Goal: Task Accomplishment & Management: Use online tool/utility

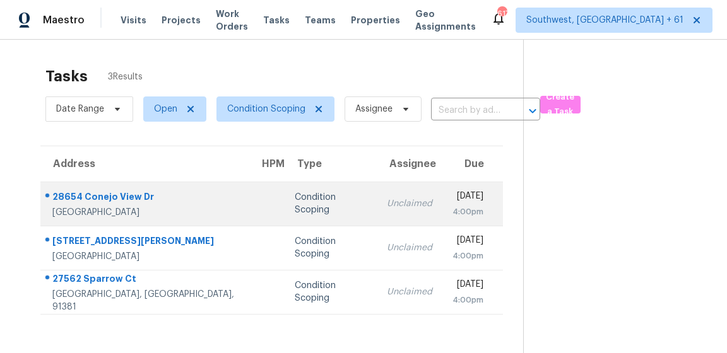
scroll to position [39, 0]
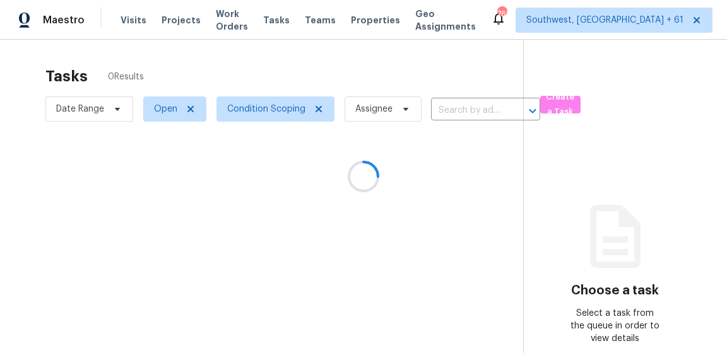
click at [454, 71] on div at bounding box center [363, 176] width 727 height 353
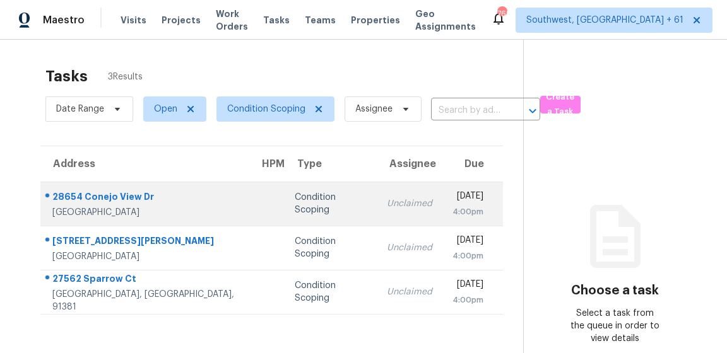
click at [377, 210] on td "Unclaimed" at bounding box center [410, 204] width 66 height 44
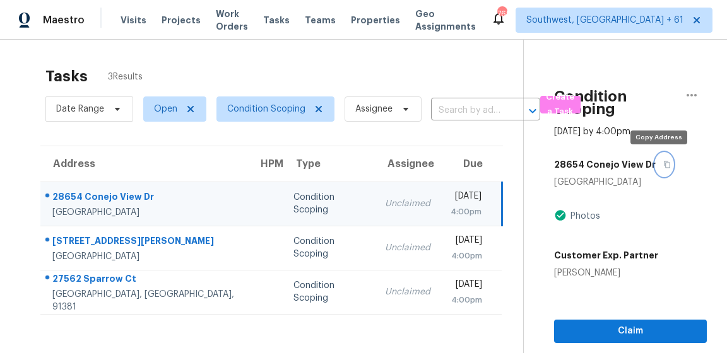
click at [655, 166] on button "button" at bounding box center [663, 164] width 17 height 23
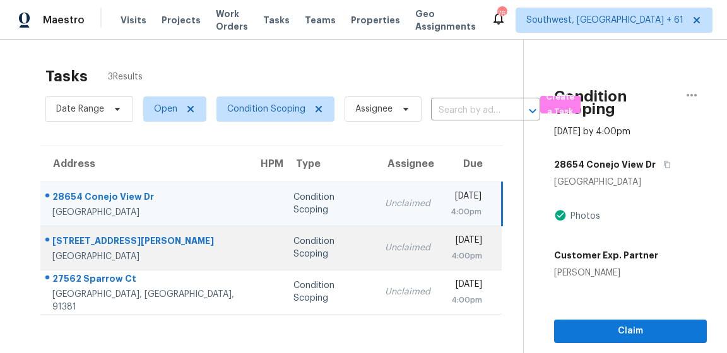
click at [385, 248] on div "Unclaimed" at bounding box center [407, 248] width 45 height 13
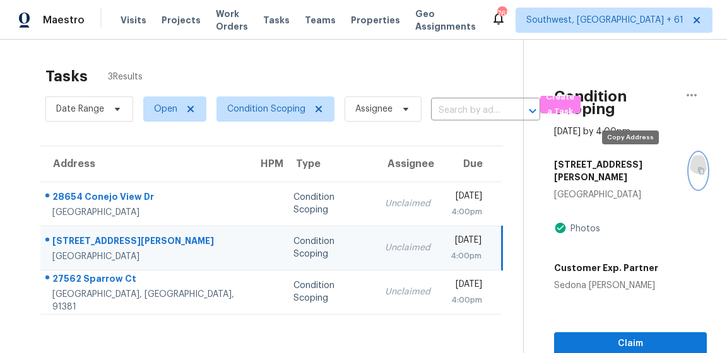
click at [689, 161] on button "button" at bounding box center [697, 170] width 17 height 35
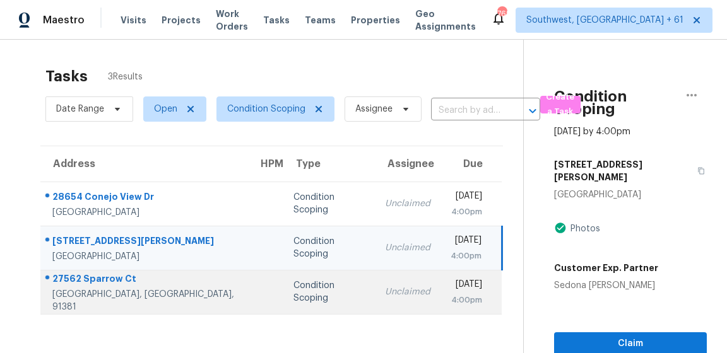
click at [450, 304] on div "4:00pm" at bounding box center [466, 300] width 32 height 13
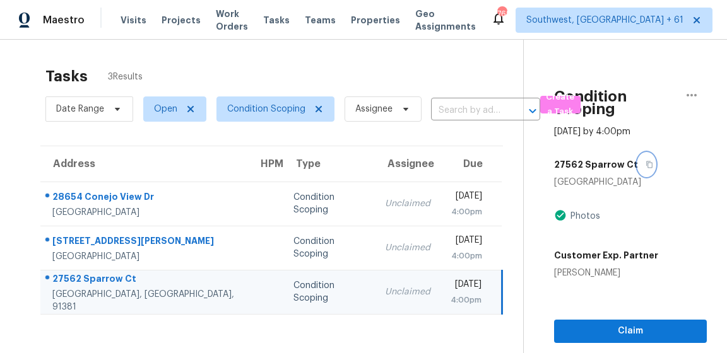
click at [645, 168] on icon "button" at bounding box center [649, 165] width 8 height 8
click at [329, 57] on div "Tasks 3 Results Date Range Open Condition Scoping Assignee ​ Create a Task Addr…" at bounding box center [363, 216] width 727 height 353
click at [245, 112] on span "Condition Scoping" at bounding box center [266, 109] width 78 height 13
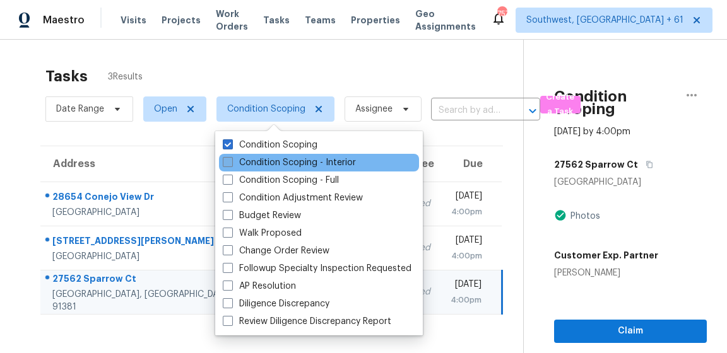
click at [240, 160] on label "Condition Scoping - Interior" at bounding box center [289, 162] width 133 height 13
click at [231, 160] on input "Condition Scoping - Interior" at bounding box center [227, 160] width 8 height 8
checkbox input "true"
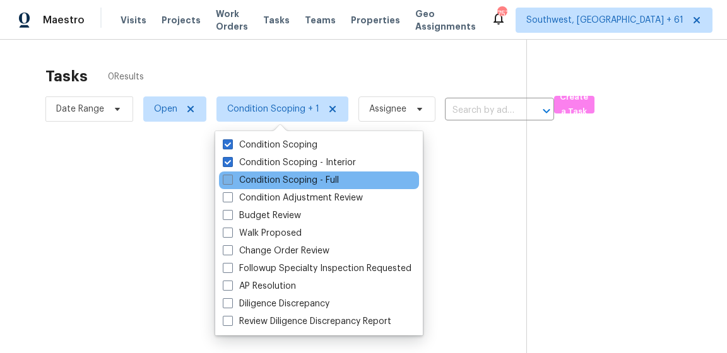
click at [235, 185] on label "Condition Scoping - Full" at bounding box center [281, 180] width 116 height 13
click at [231, 182] on input "Condition Scoping - Full" at bounding box center [227, 178] width 8 height 8
checkbox input "true"
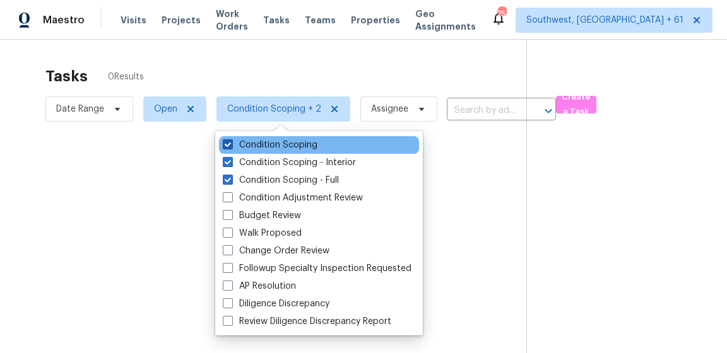
click at [254, 148] on label "Condition Scoping" at bounding box center [270, 145] width 95 height 13
click at [231, 147] on input "Condition Scoping" at bounding box center [227, 143] width 8 height 8
checkbox input "false"
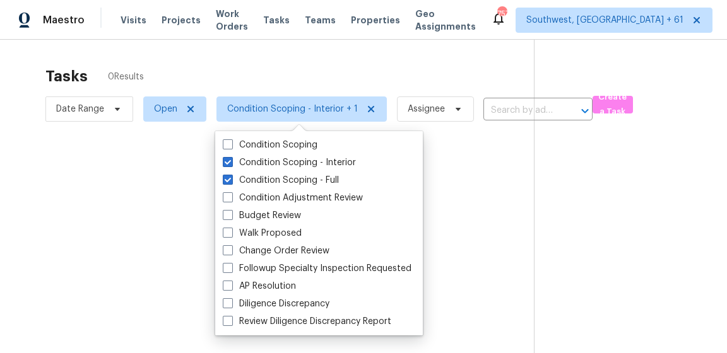
click at [279, 72] on div at bounding box center [363, 176] width 727 height 353
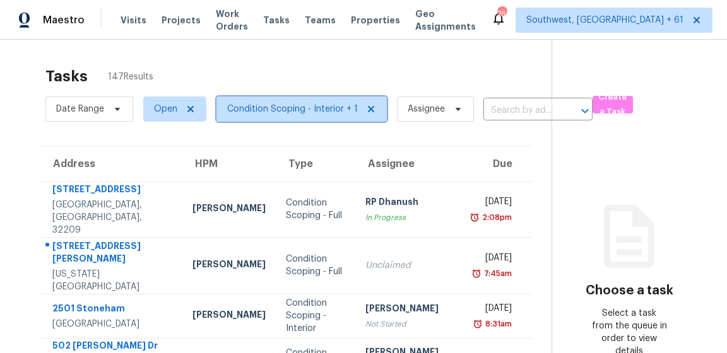
click at [245, 110] on span "Condition Scoping - Interior + 1" at bounding box center [292, 109] width 131 height 13
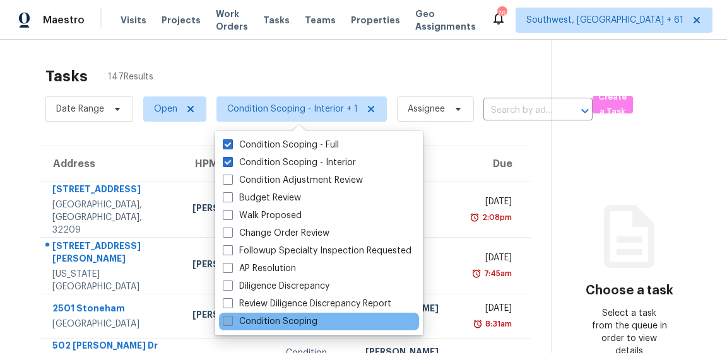
click at [262, 322] on label "Condition Scoping" at bounding box center [270, 321] width 95 height 13
click at [231, 322] on input "Condition Scoping" at bounding box center [227, 319] width 8 height 8
checkbox input "true"
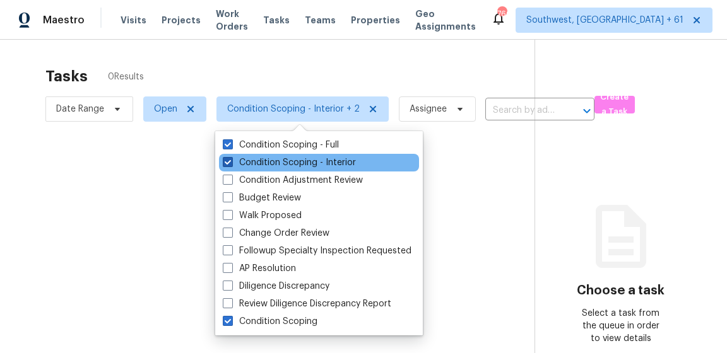
click at [274, 166] on label "Condition Scoping - Interior" at bounding box center [289, 162] width 133 height 13
click at [231, 165] on input "Condition Scoping - Interior" at bounding box center [227, 160] width 8 height 8
checkbox input "false"
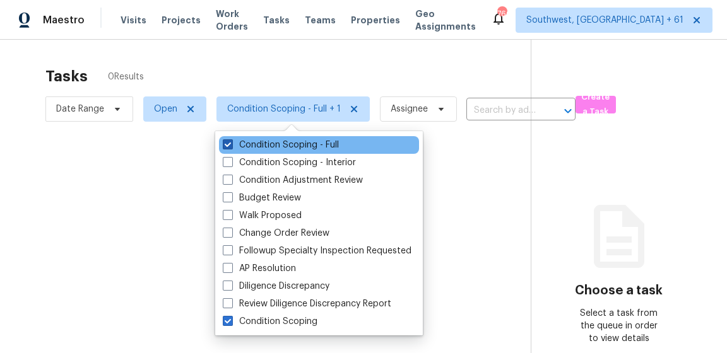
click at [283, 144] on label "Condition Scoping - Full" at bounding box center [281, 145] width 116 height 13
click at [231, 144] on input "Condition Scoping - Full" at bounding box center [227, 143] width 8 height 8
checkbox input "false"
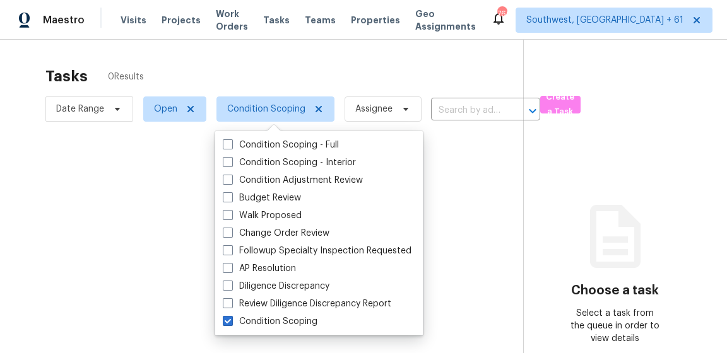
click at [304, 66] on div at bounding box center [363, 176] width 727 height 353
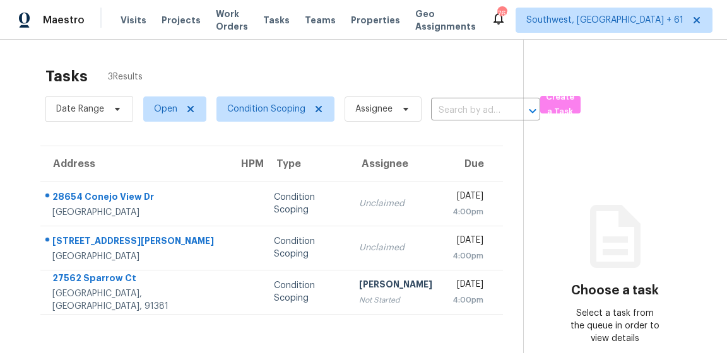
click at [356, 61] on div "Tasks 3 Results" at bounding box center [283, 76] width 477 height 33
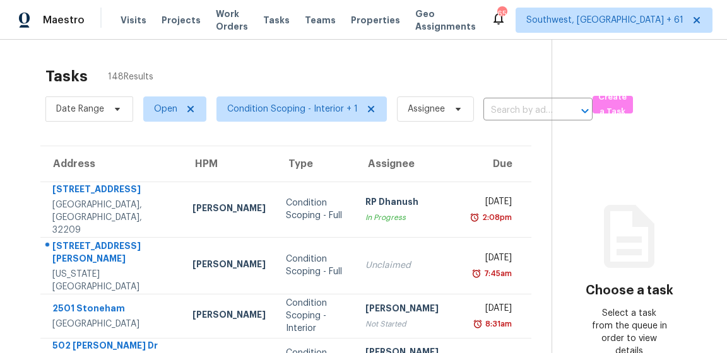
click at [103, 105] on span "Date Range" at bounding box center [89, 108] width 88 height 25
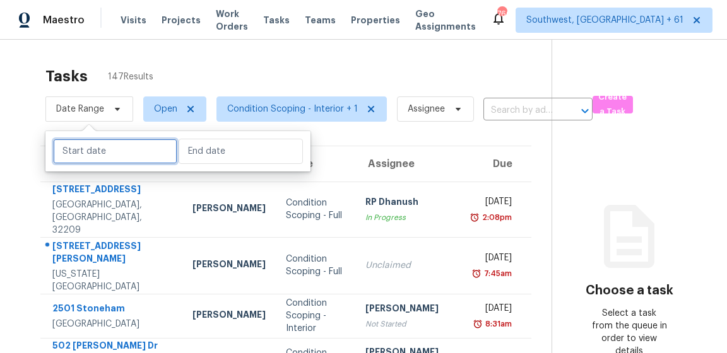
select select "8"
select select "2025"
select select "9"
select select "2025"
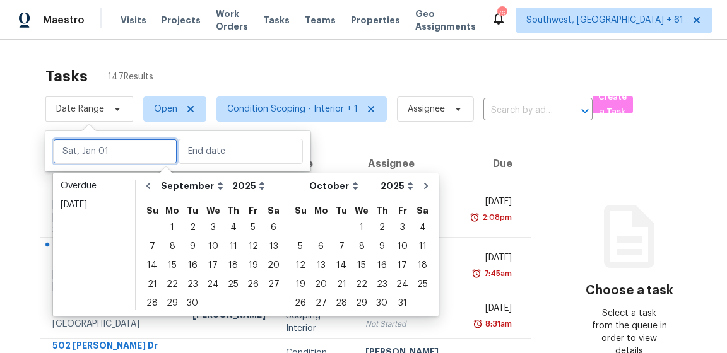
click at [103, 144] on input "text" at bounding box center [115, 151] width 124 height 25
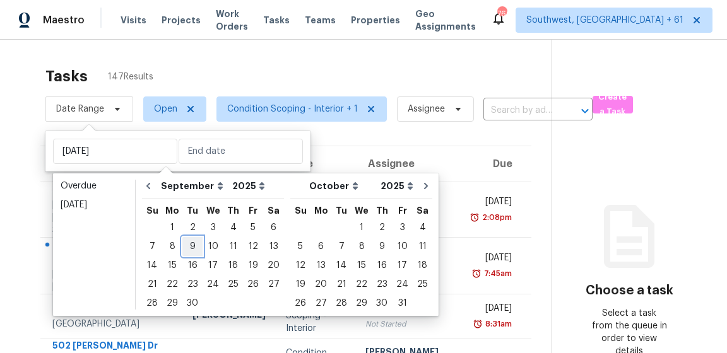
click at [190, 247] on div "9" at bounding box center [192, 247] width 20 height 18
type input "Tue, Sep 09"
click at [190, 247] on div "9" at bounding box center [192, 247] width 20 height 18
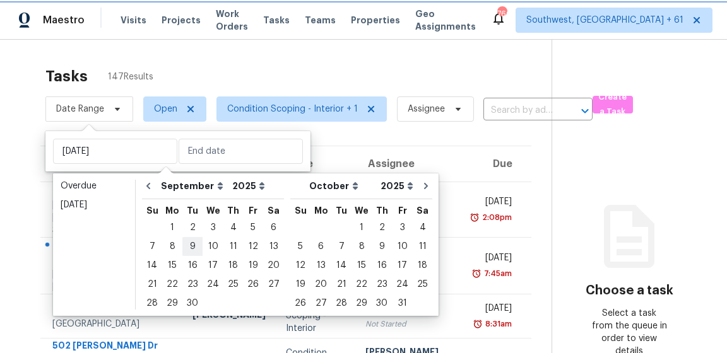
type input "Tue, Sep 09"
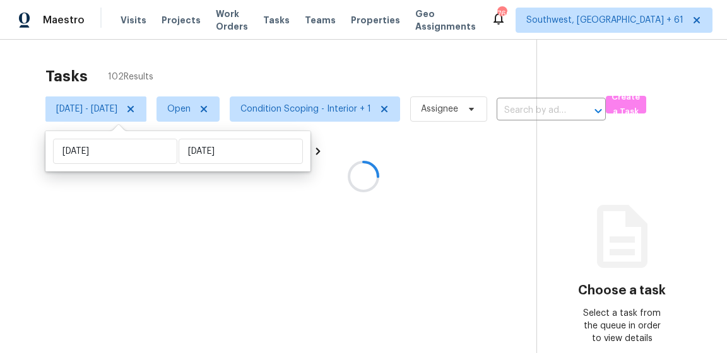
click at [333, 71] on div at bounding box center [363, 176] width 727 height 353
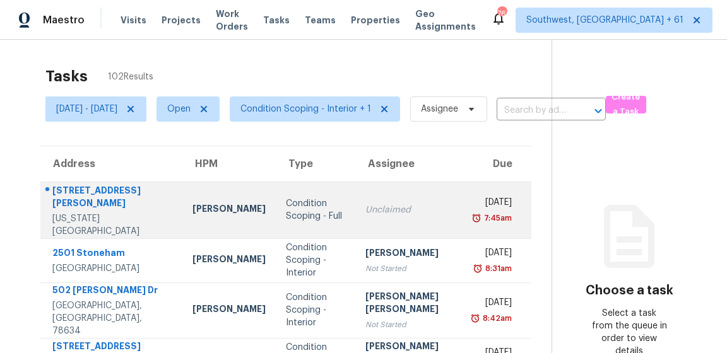
click at [113, 196] on div "6963 Gayle Lyn Ln" at bounding box center [112, 198] width 120 height 28
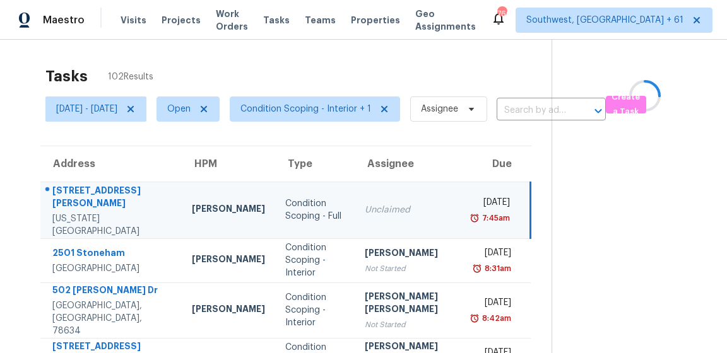
click at [113, 196] on div "6963 Gayle Lyn Ln" at bounding box center [111, 198] width 119 height 28
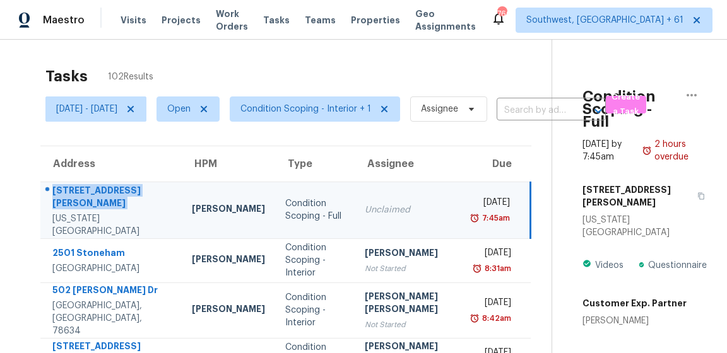
copy div "6963 Gayle Lyn Ln"
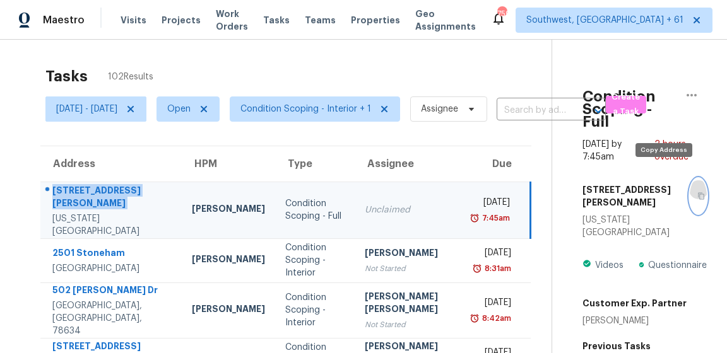
click at [698, 193] on icon "button" at bounding box center [701, 196] width 6 height 7
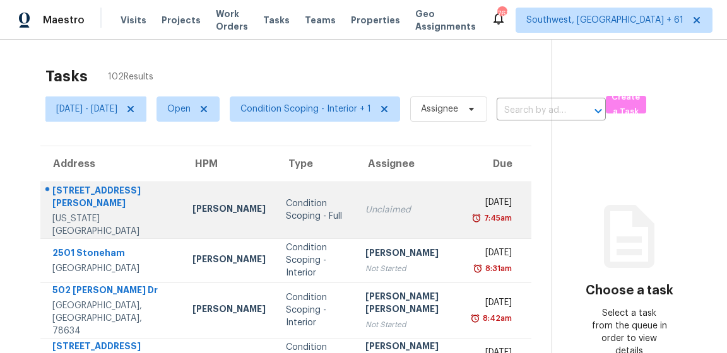
click at [392, 189] on td "Unclaimed" at bounding box center [411, 210] width 112 height 57
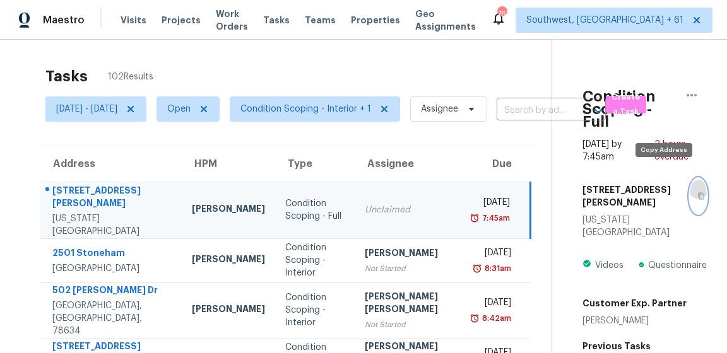
click at [697, 192] on icon "button" at bounding box center [701, 196] width 8 height 8
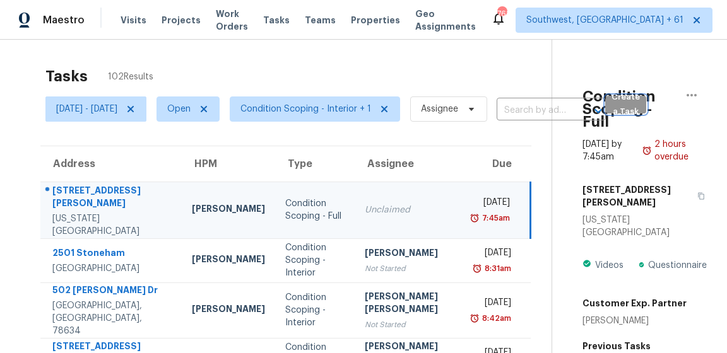
click at [639, 112] on span "Create a Task" at bounding box center [626, 104] width 28 height 29
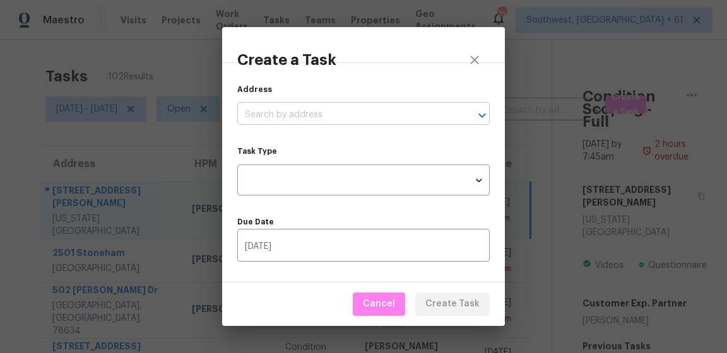
click at [384, 114] on input "text" at bounding box center [345, 115] width 217 height 20
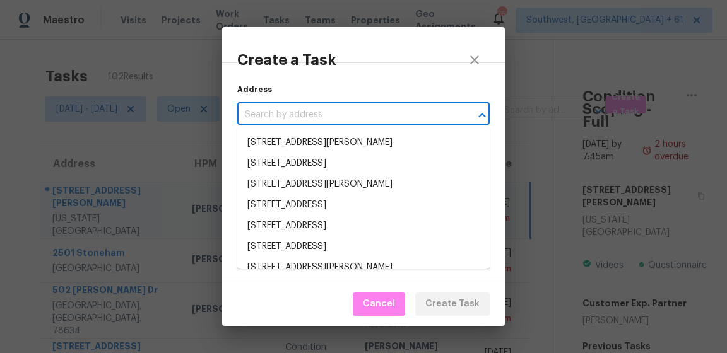
paste input "6963 Gayle Lyn Ln, Colorado Springs, CO 80919"
type input "6963 Gayle Lyn Ln, Colorado Springs, CO 80919"
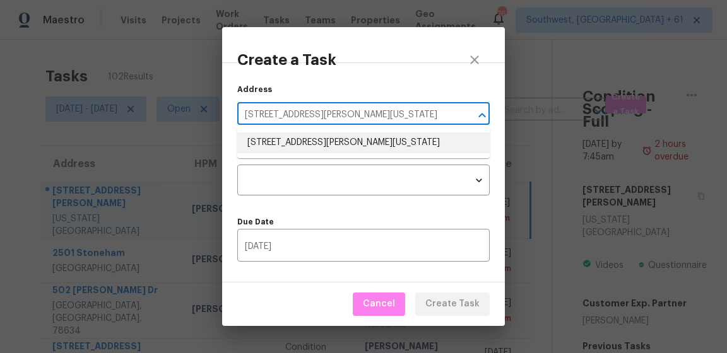
click at [341, 147] on li "6963 Gayle Lyn Ln, Colorado Springs, CO 80919" at bounding box center [363, 142] width 252 height 21
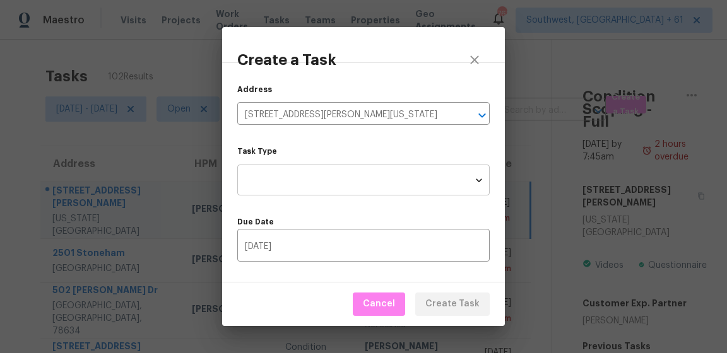
click at [332, 170] on body "Maestro Visits Projects Work Orders Tasks Teams Properties Geo Assignments 761 …" at bounding box center [363, 176] width 727 height 353
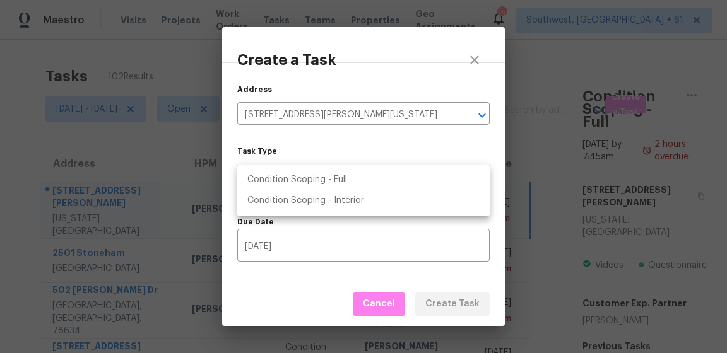
click at [338, 182] on li "Condition Scoping - Full" at bounding box center [363, 180] width 252 height 21
type input "virtual_full_assessment"
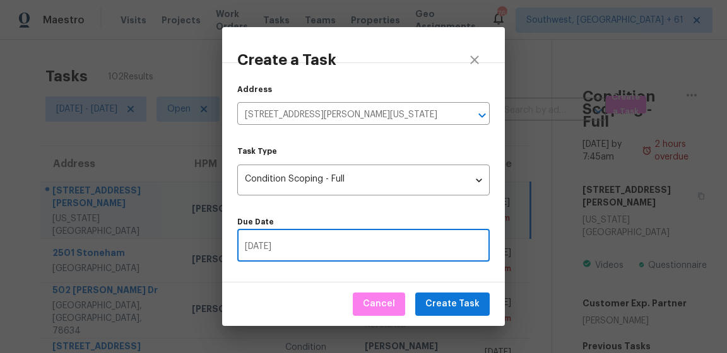
click at [331, 251] on input "09/09/2025" at bounding box center [363, 247] width 252 height 30
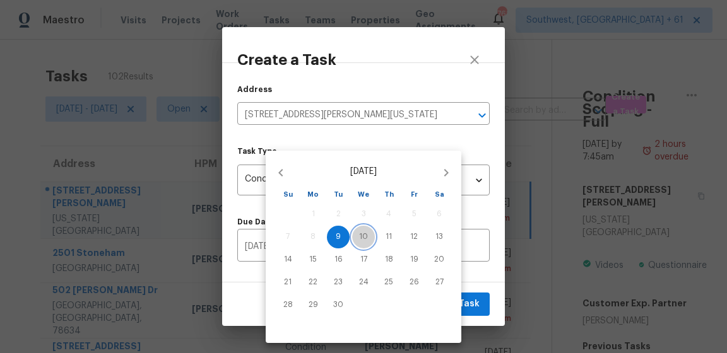
click at [364, 234] on p "10" at bounding box center [363, 236] width 9 height 11
type input "09/10/2025"
click at [480, 287] on div at bounding box center [363, 176] width 727 height 353
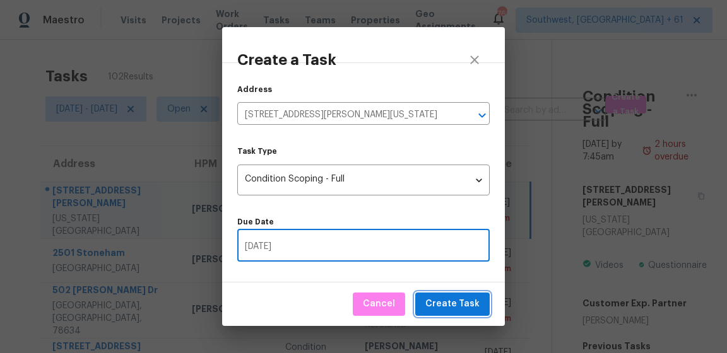
click at [472, 302] on span "Create Task" at bounding box center [452, 304] width 54 height 16
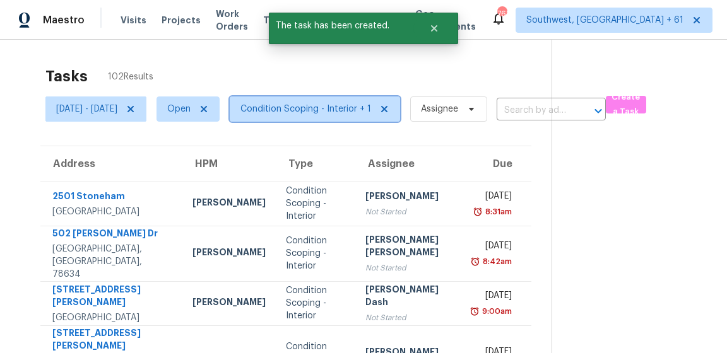
click at [292, 105] on span "Condition Scoping - Interior + 1" at bounding box center [305, 109] width 131 height 13
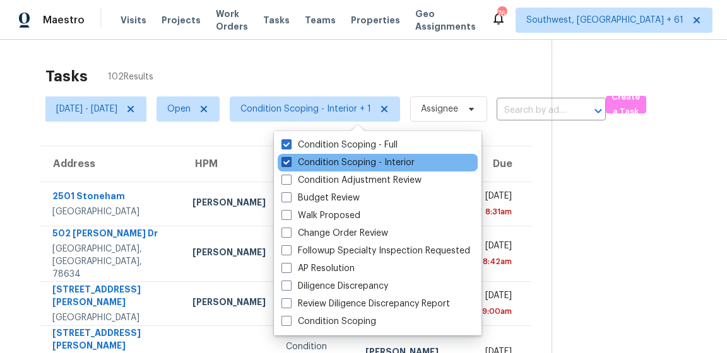
click at [303, 165] on label "Condition Scoping - Interior" at bounding box center [347, 162] width 133 height 13
click at [289, 165] on input "Condition Scoping - Interior" at bounding box center [285, 160] width 8 height 8
checkbox input "false"
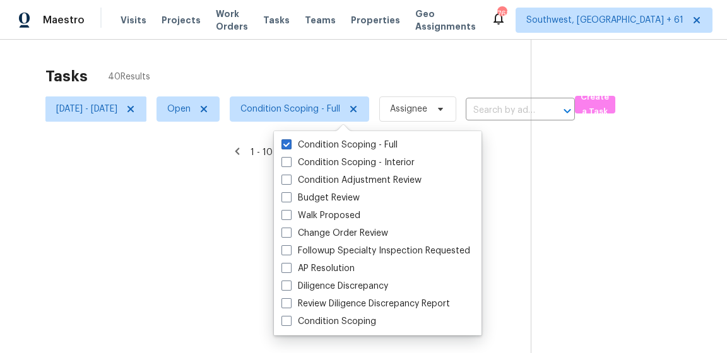
click at [320, 70] on div at bounding box center [363, 176] width 727 height 353
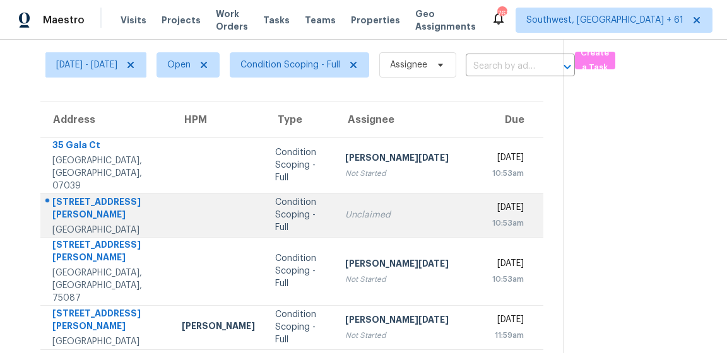
scroll to position [55, 0]
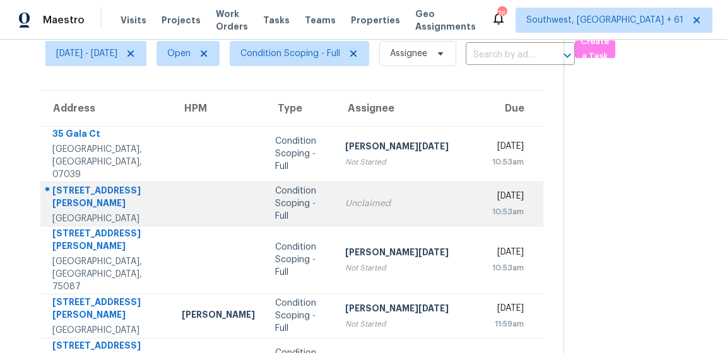
click at [96, 184] on div "7714 Arden Grove St" at bounding box center [106, 198] width 109 height 28
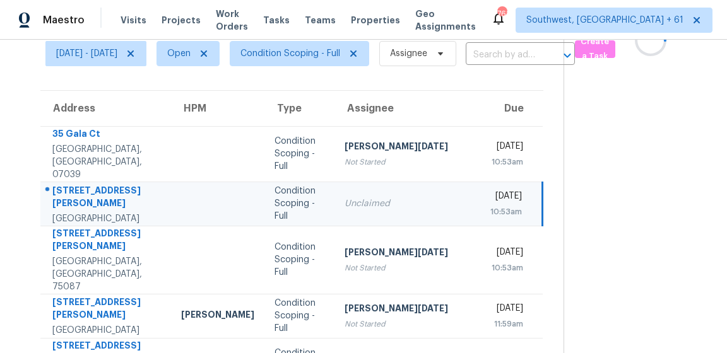
click at [96, 184] on div "7714 Arden Grove St" at bounding box center [106, 198] width 108 height 28
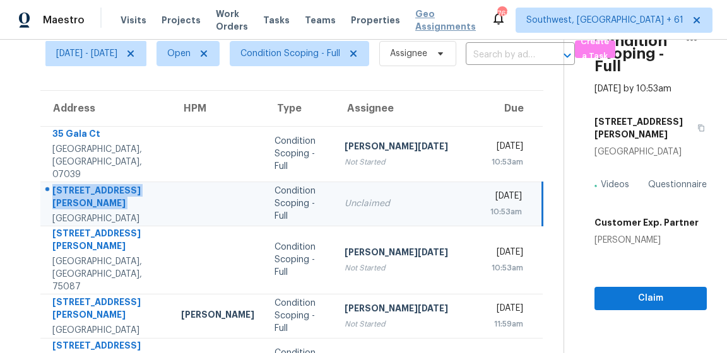
copy div "7714 Arden Grove St"
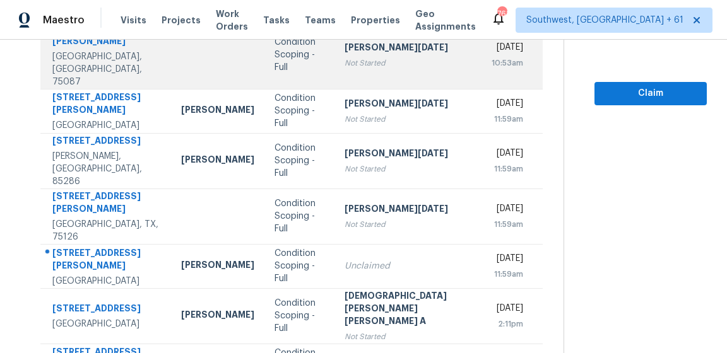
scroll to position [322, 0]
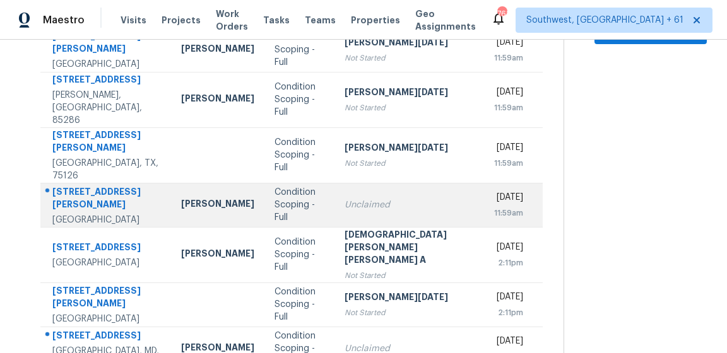
click at [99, 185] on div "[STREET_ADDRESS][PERSON_NAME]" at bounding box center [106, 199] width 108 height 28
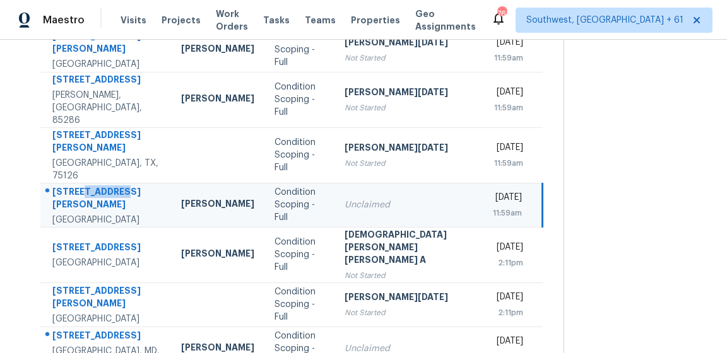
click at [99, 185] on div "[STREET_ADDRESS][PERSON_NAME]" at bounding box center [106, 199] width 108 height 28
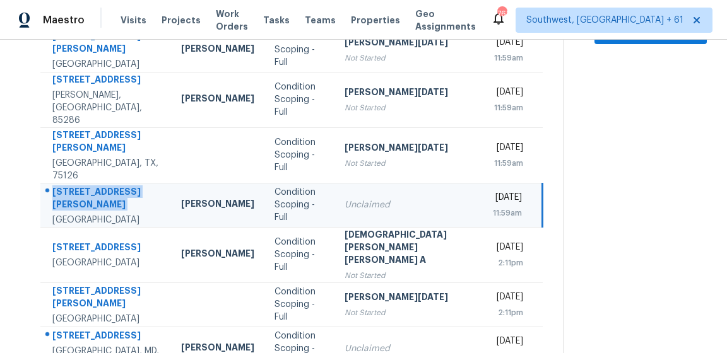
copy div "[STREET_ADDRESS][PERSON_NAME]"
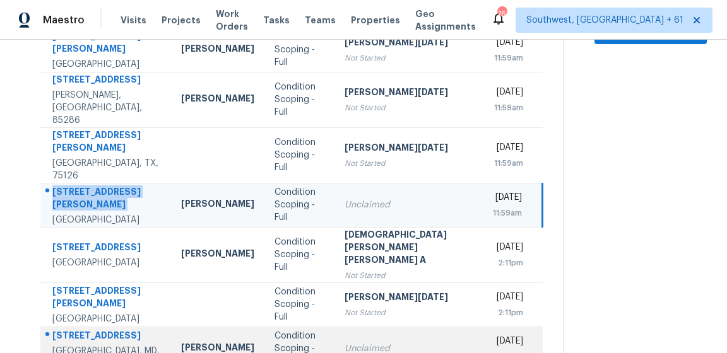
click at [107, 329] on div "[STREET_ADDRESS]" at bounding box center [106, 337] width 108 height 16
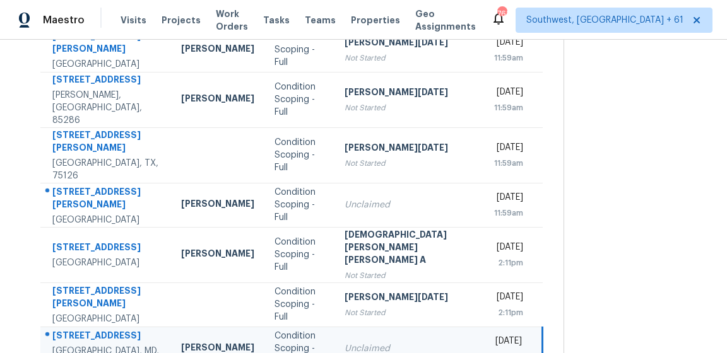
click at [107, 329] on div "[STREET_ADDRESS]" at bounding box center [106, 337] width 108 height 16
copy div "[STREET_ADDRESS]"
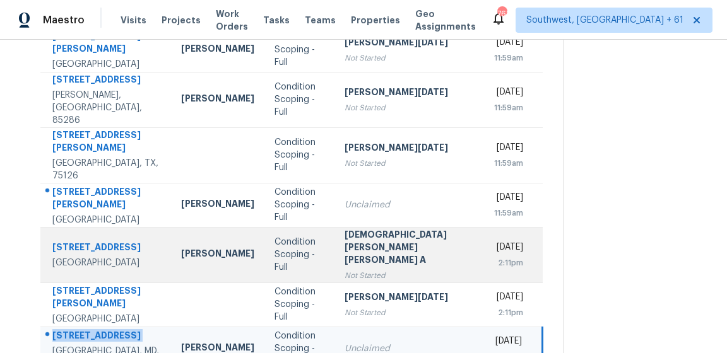
scroll to position [328, 0]
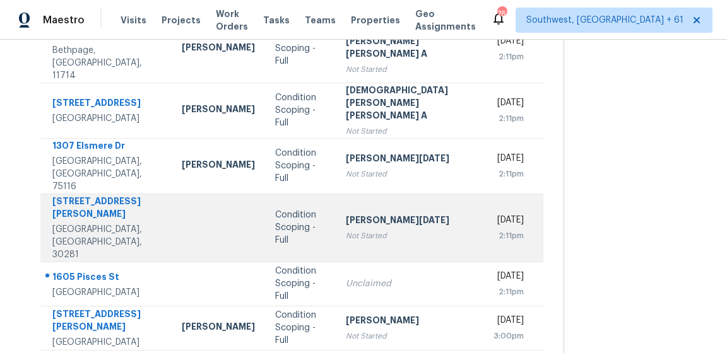
scroll to position [168, 0]
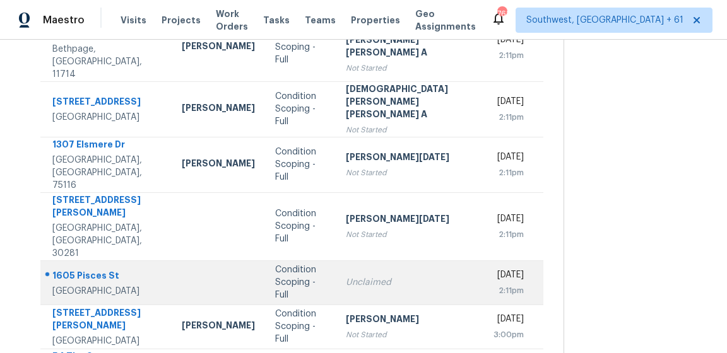
click at [79, 269] on div "1605 Pisces St" at bounding box center [106, 277] width 109 height 16
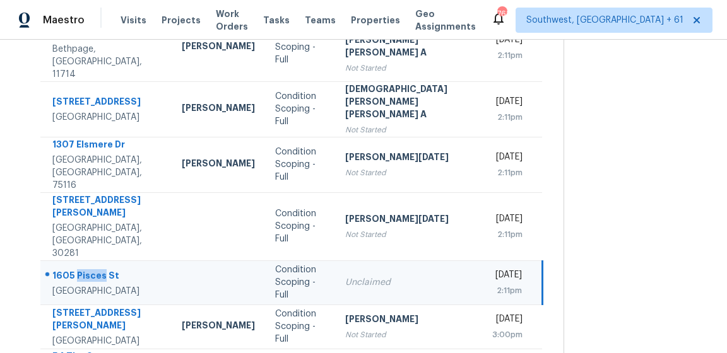
click at [79, 269] on div "1605 Pisces St" at bounding box center [106, 277] width 109 height 16
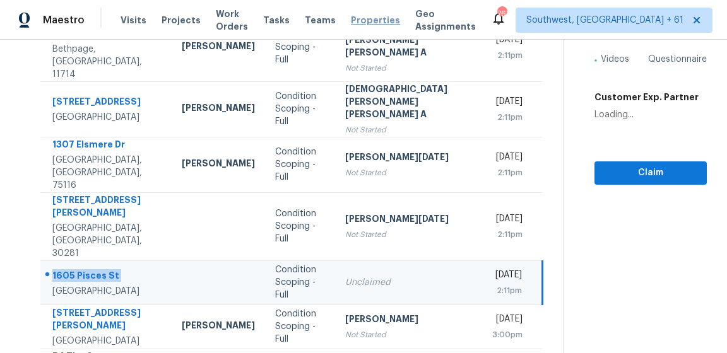
copy div "1605 Pisces St"
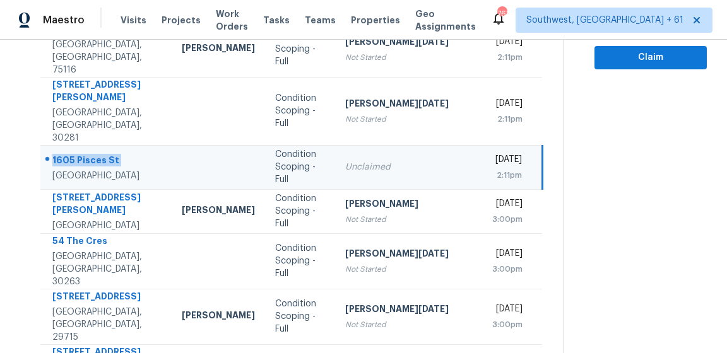
scroll to position [283, 0]
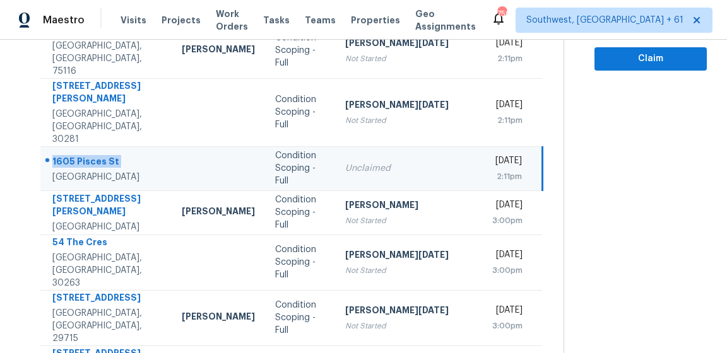
copy div "1605 Pisces St"
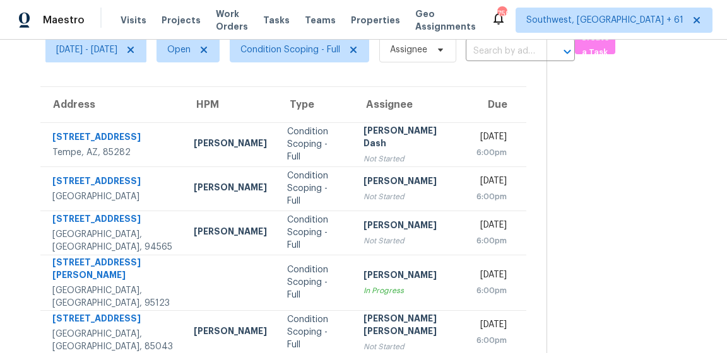
scroll to position [325, 0]
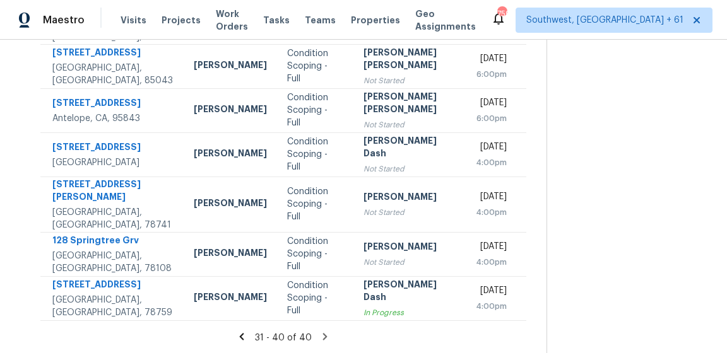
click at [323, 334] on icon at bounding box center [325, 336] width 4 height 7
click at [319, 336] on icon at bounding box center [324, 336] width 11 height 11
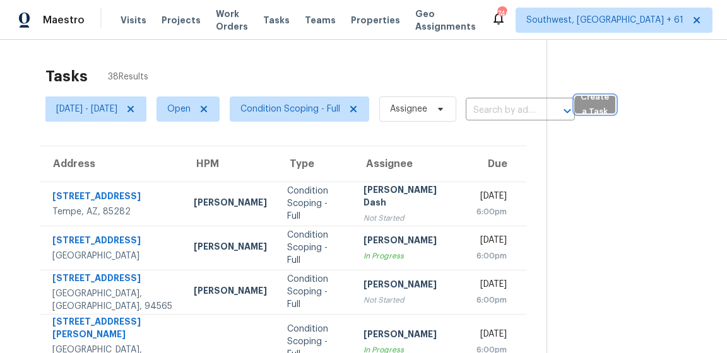
click at [609, 101] on span "Create a Task" at bounding box center [595, 104] width 28 height 29
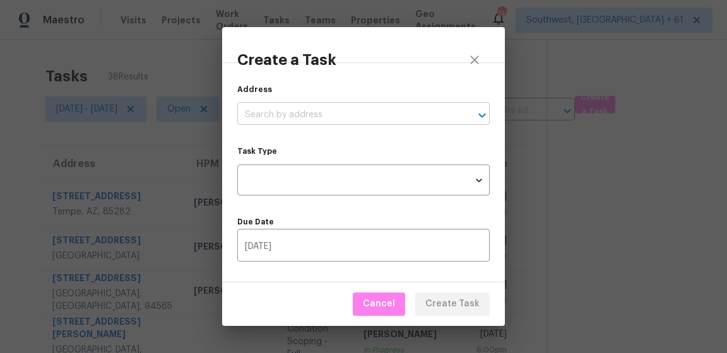
click at [408, 112] on input "text" at bounding box center [345, 115] width 217 height 20
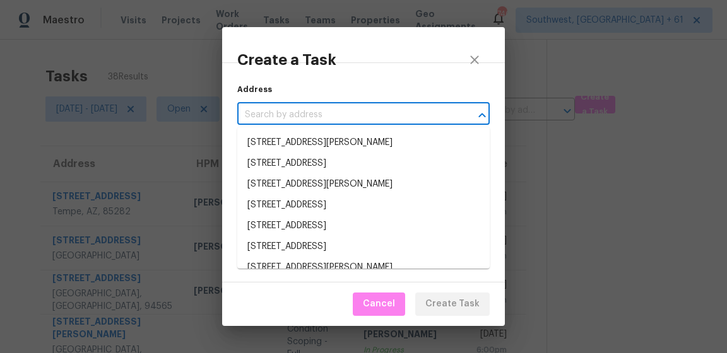
paste input "2310 Woodsfield Ln NE, Marietta, GA 30062"
type input "2310 Woodsfield Ln NE, Marietta, GA 30062"
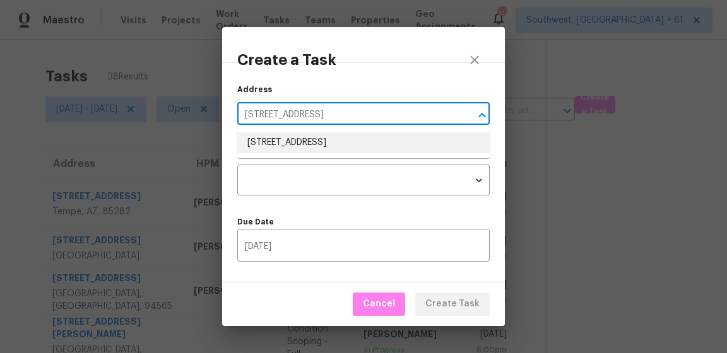
click at [335, 144] on li "2310 Woodsfield Ln NE, Marietta, GA 30062" at bounding box center [363, 142] width 252 height 21
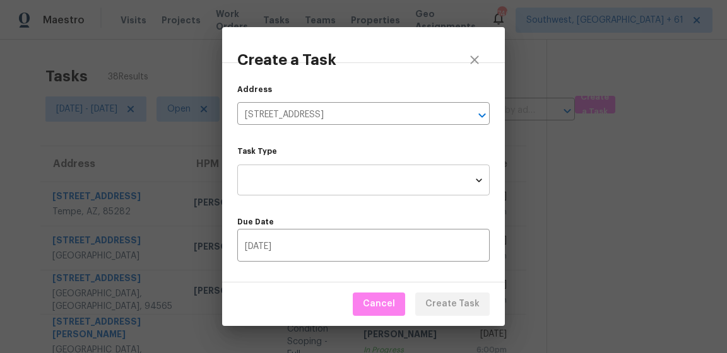
click at [326, 181] on body "Maestro Visits Projects Work Orders Tasks Teams Properties Geo Assignments 740 …" at bounding box center [363, 176] width 727 height 353
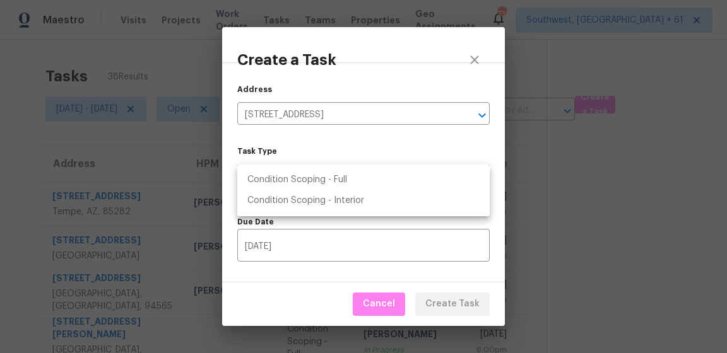
click at [345, 181] on li "Condition Scoping - Full" at bounding box center [363, 180] width 252 height 21
type input "virtual_full_assessment"
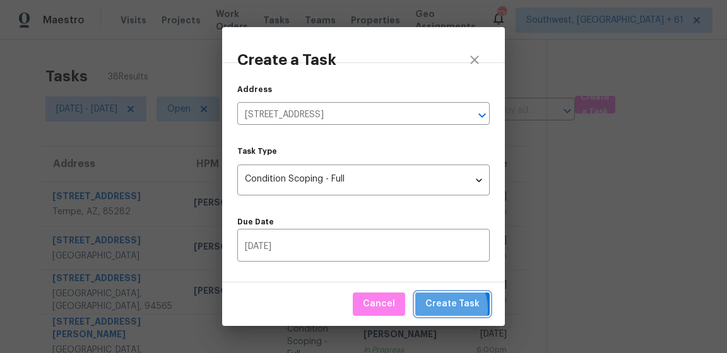
click at [440, 309] on span "Create Task" at bounding box center [452, 304] width 54 height 16
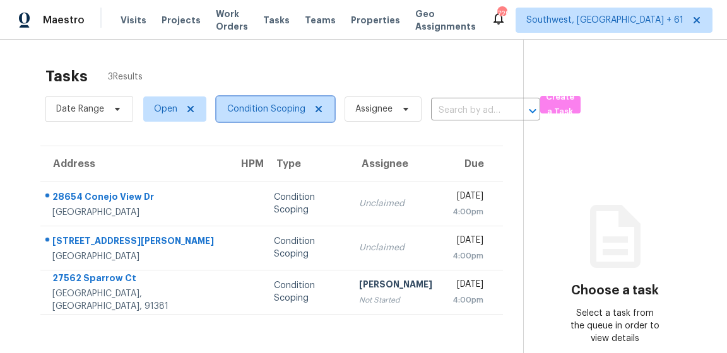
click at [253, 105] on span "Condition Scoping" at bounding box center [266, 109] width 78 height 13
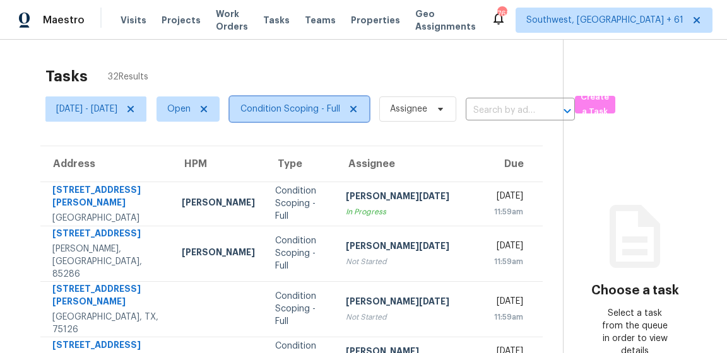
click at [298, 107] on span "Condition Scoping - Full" at bounding box center [290, 109] width 100 height 13
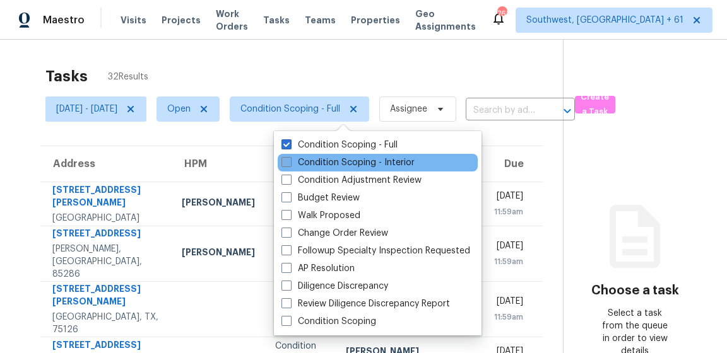
click at [292, 164] on label "Condition Scoping - Interior" at bounding box center [347, 162] width 133 height 13
click at [289, 164] on input "Condition Scoping - Interior" at bounding box center [285, 160] width 8 height 8
checkbox input "true"
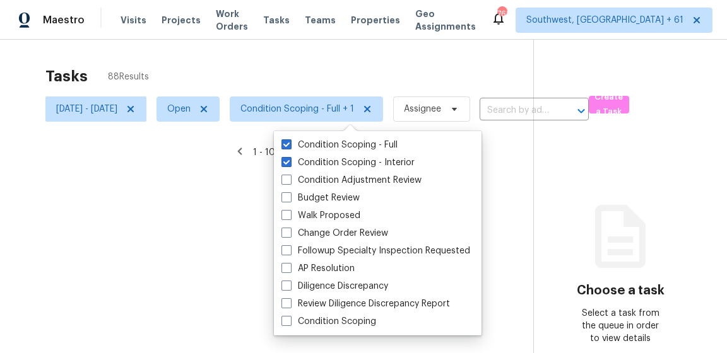
click at [313, 78] on div at bounding box center [363, 176] width 727 height 353
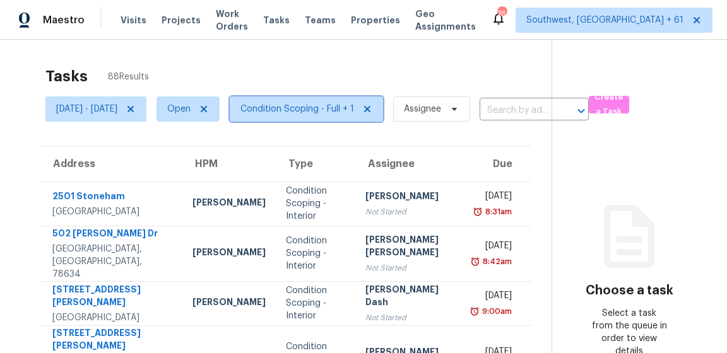
click at [314, 106] on span "Condition Scoping - Full + 1" at bounding box center [297, 109] width 114 height 13
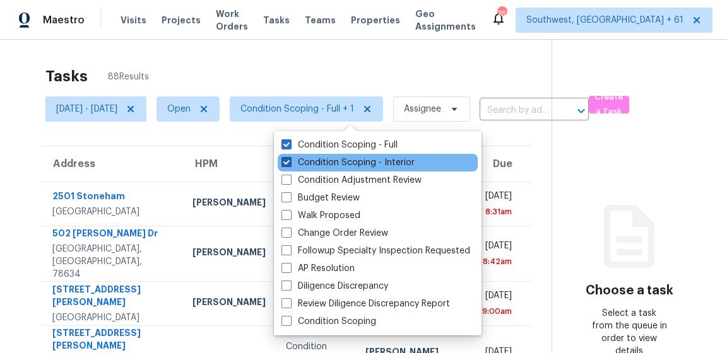
click at [325, 165] on label "Condition Scoping - Interior" at bounding box center [347, 162] width 133 height 13
click at [289, 165] on input "Condition Scoping - Interior" at bounding box center [285, 160] width 8 height 8
checkbox input "false"
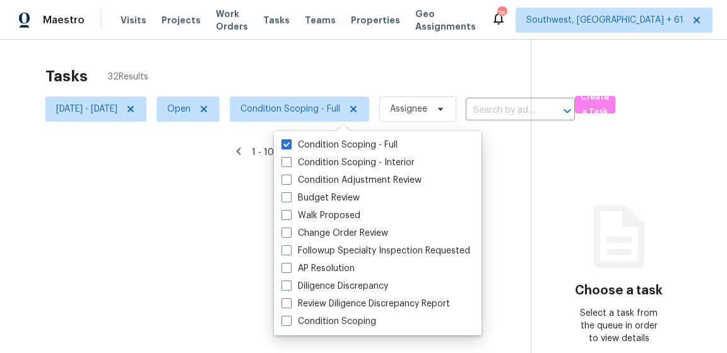
click at [344, 81] on div at bounding box center [363, 176] width 727 height 353
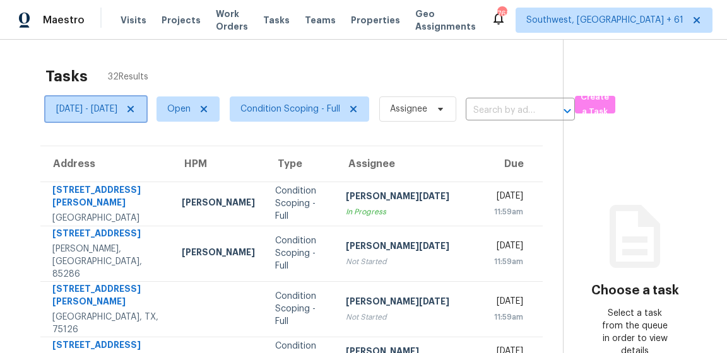
click at [136, 108] on icon at bounding box center [131, 109] width 10 height 10
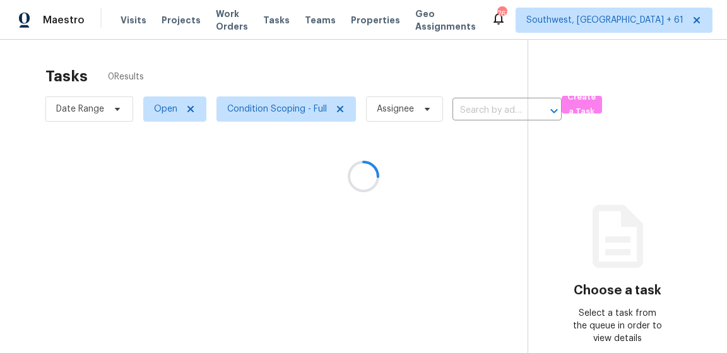
click at [276, 54] on div at bounding box center [363, 176] width 727 height 353
